Goal: Information Seeking & Learning: Check status

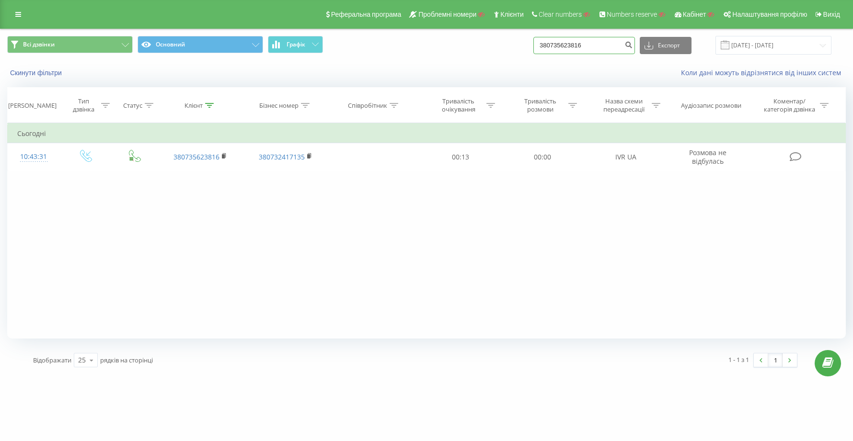
click at [613, 48] on input "380735623816" at bounding box center [584, 45] width 102 height 17
type input "3"
paste input "380675498682"
type input "380675498682"
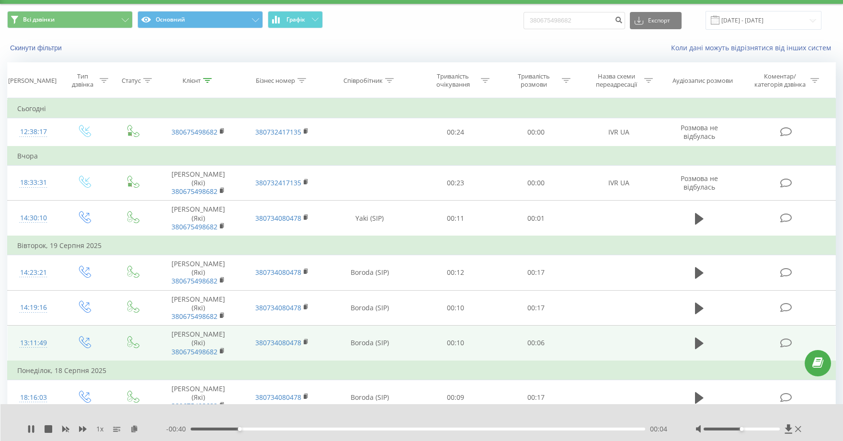
scroll to position [26, 0]
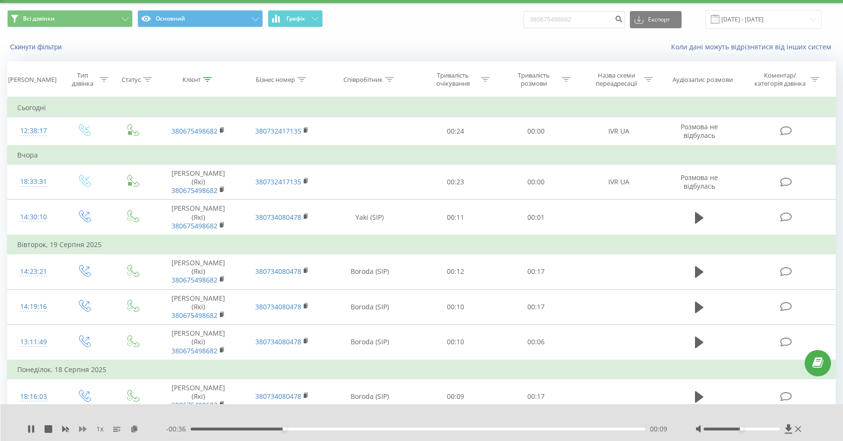
click at [82, 431] on icon at bounding box center [83, 429] width 8 height 8
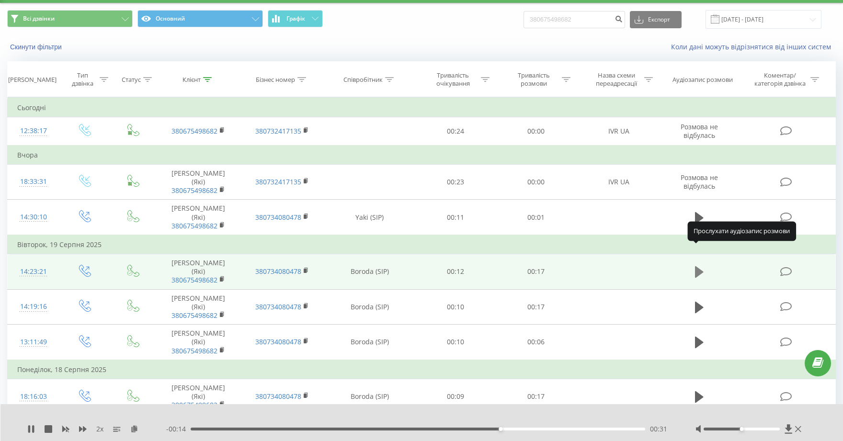
click at [703, 265] on icon at bounding box center [699, 271] width 9 height 13
click at [704, 265] on button at bounding box center [699, 272] width 14 height 14
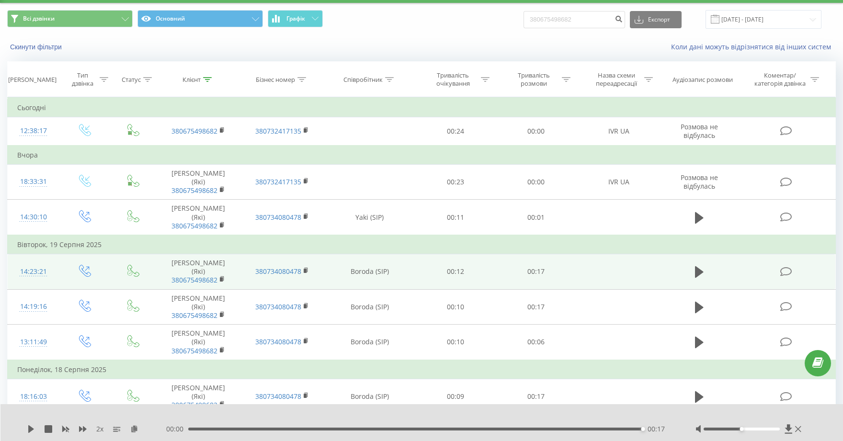
click at [704, 265] on button at bounding box center [699, 272] width 14 height 14
click at [701, 266] on icon at bounding box center [699, 271] width 9 height 11
